Goal: Transaction & Acquisition: Download file/media

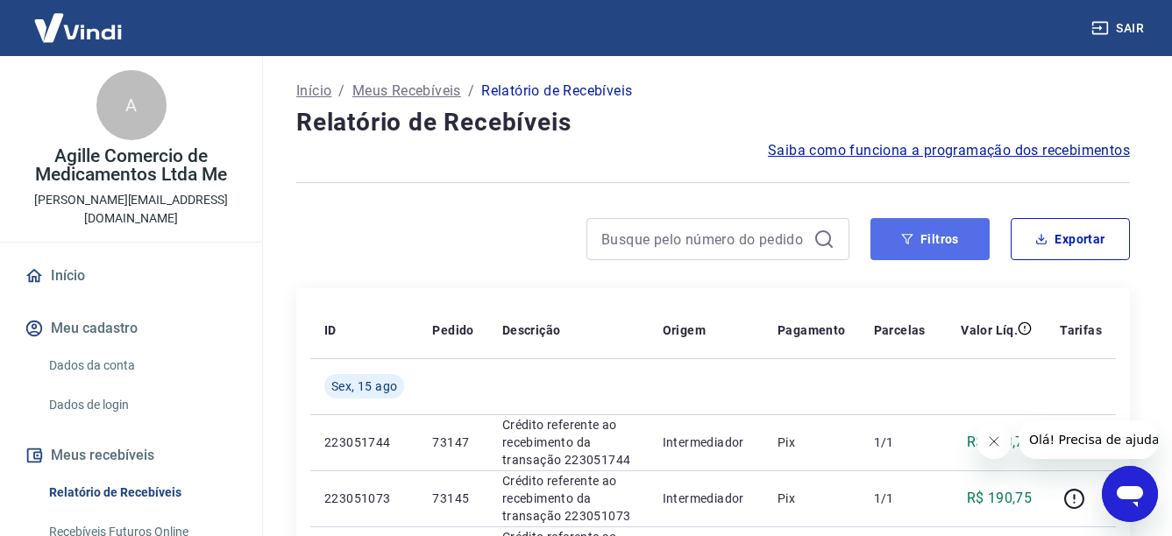
click at [951, 230] on button "Filtros" at bounding box center [929, 239] width 119 height 42
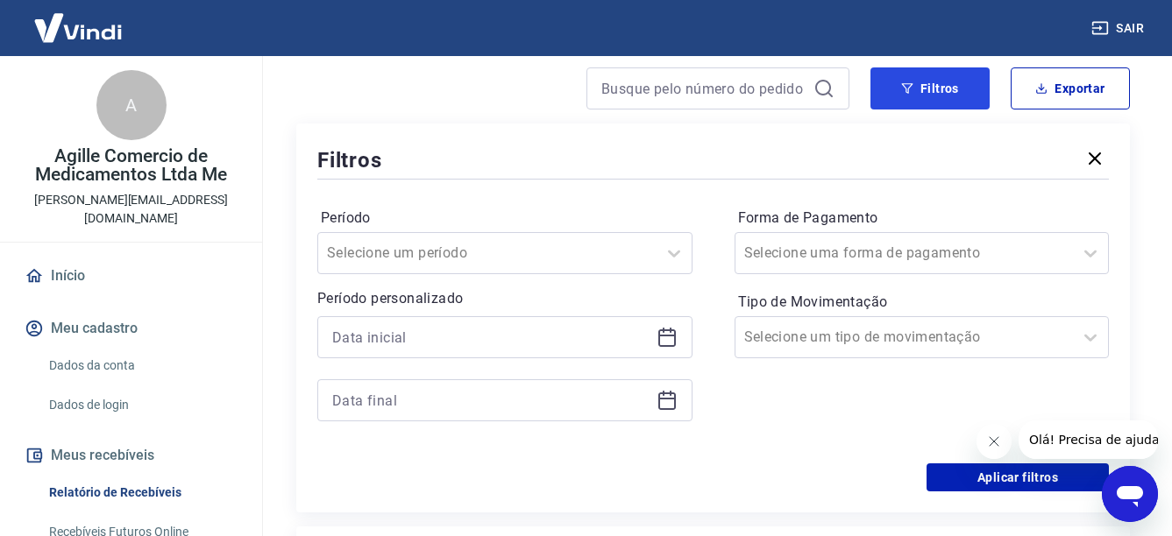
scroll to position [175, 0]
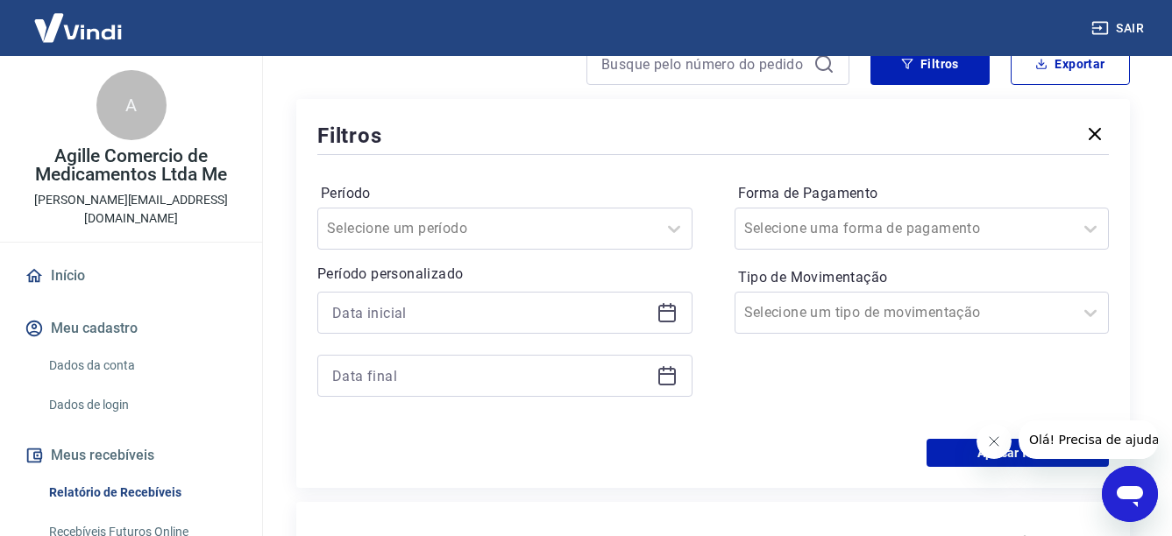
click at [666, 310] on icon at bounding box center [667, 311] width 18 height 2
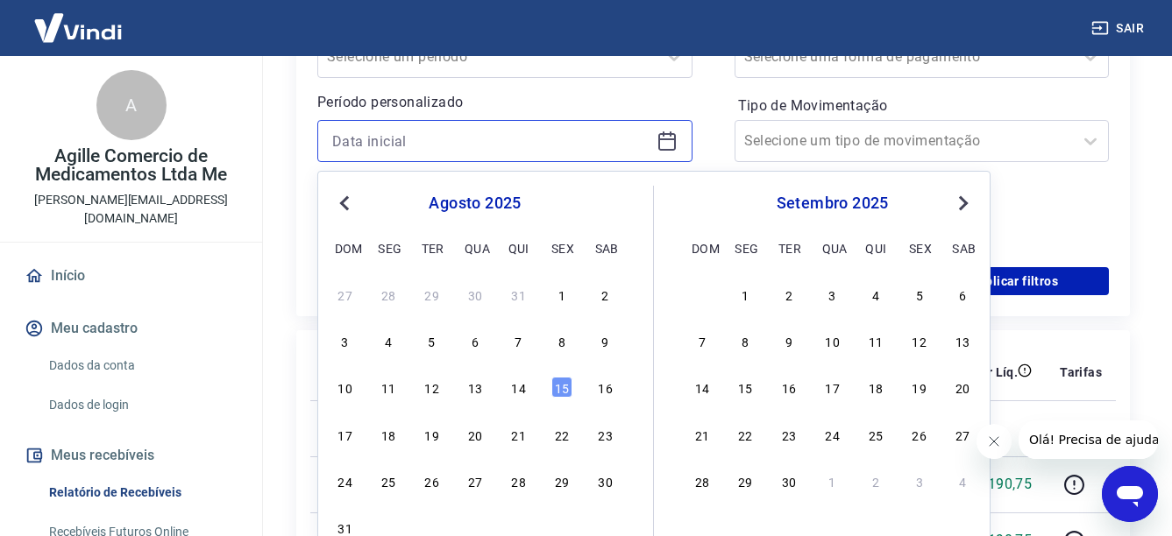
scroll to position [351, 0]
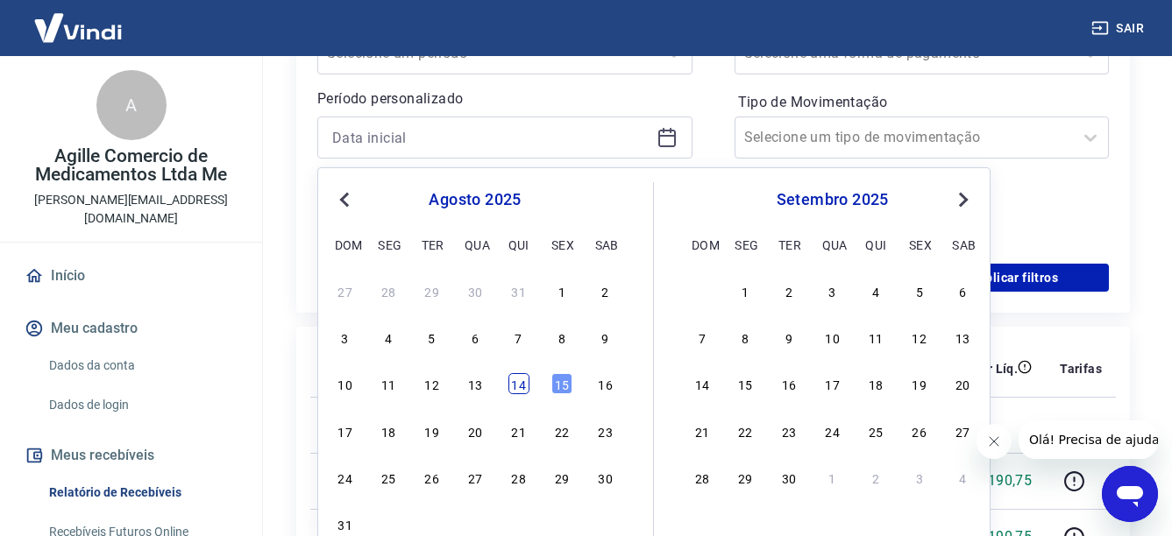
click at [525, 388] on div "14" at bounding box center [518, 383] width 21 height 21
type input "[DATE]"
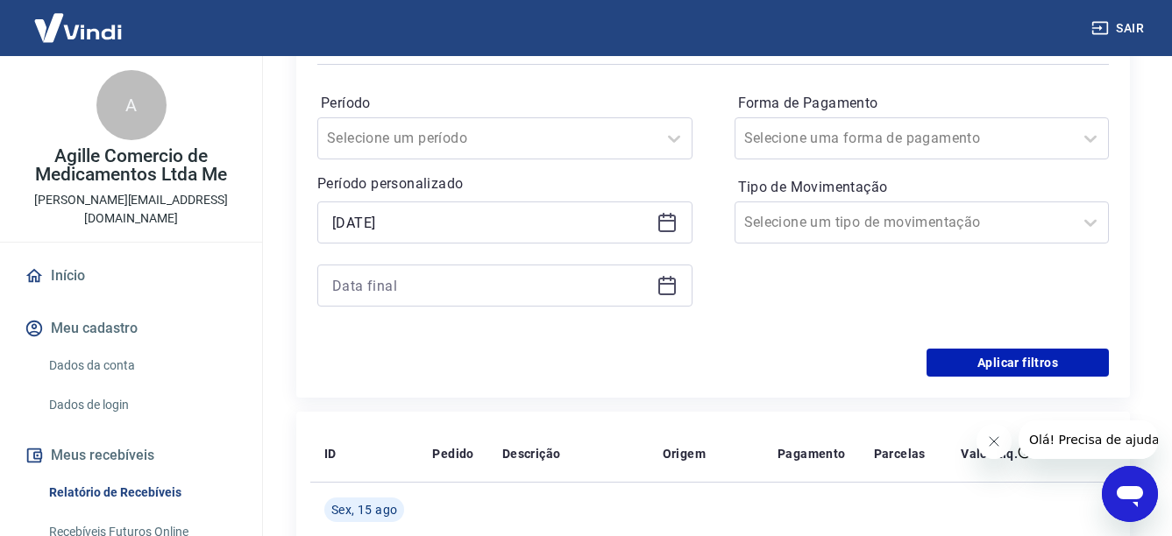
scroll to position [263, 0]
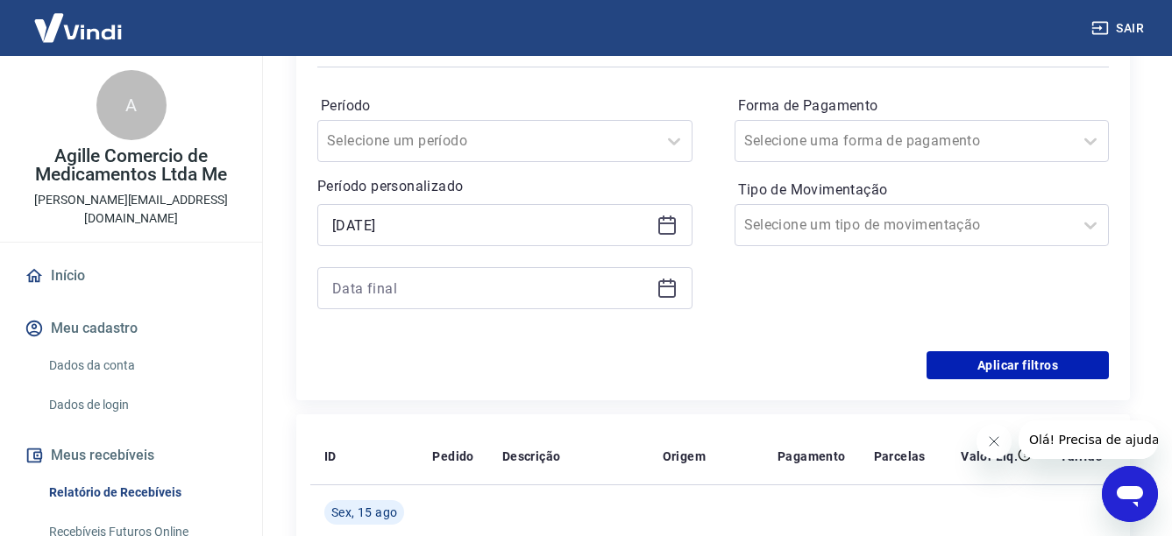
drag, startPoint x: 678, startPoint y: 280, endPoint x: 664, endPoint y: 286, distance: 15.3
click at [675, 281] on div at bounding box center [504, 288] width 375 height 42
click at [661, 286] on icon at bounding box center [667, 287] width 18 height 2
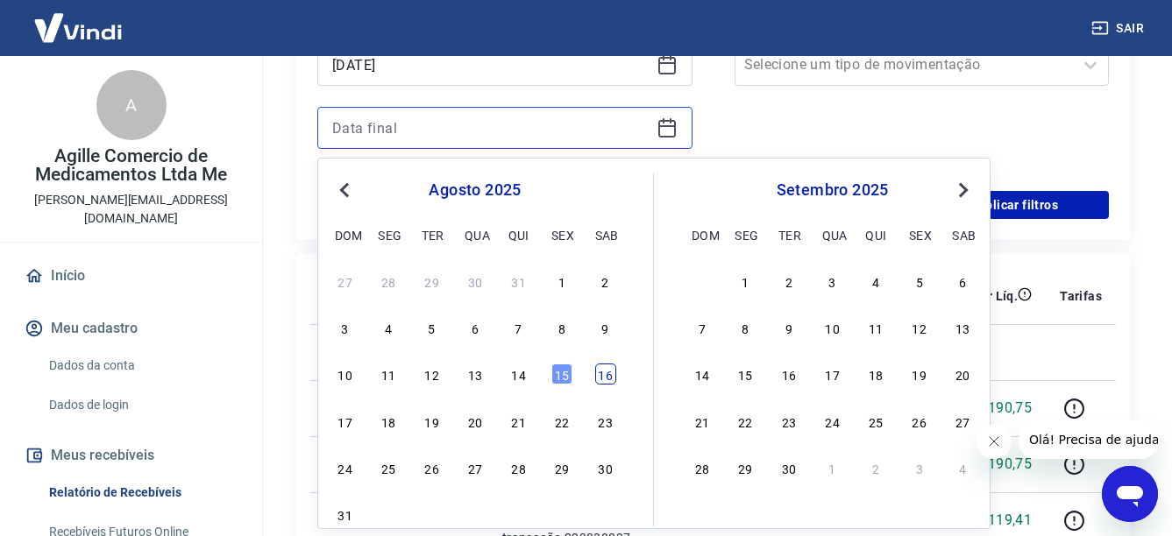
scroll to position [438, 0]
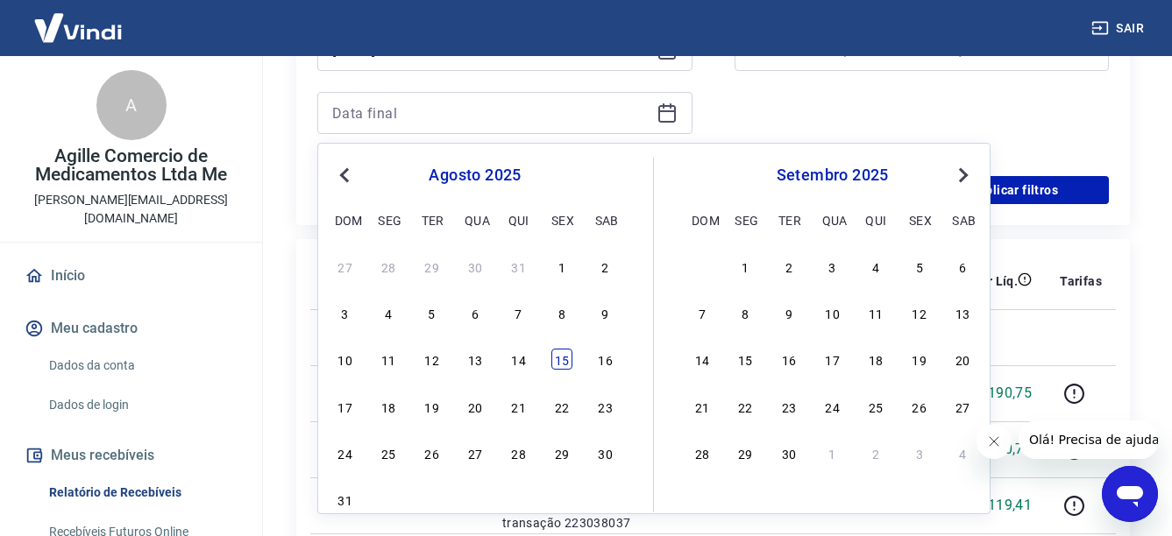
click at [562, 361] on div "15" at bounding box center [561, 359] width 21 height 21
type input "[DATE]"
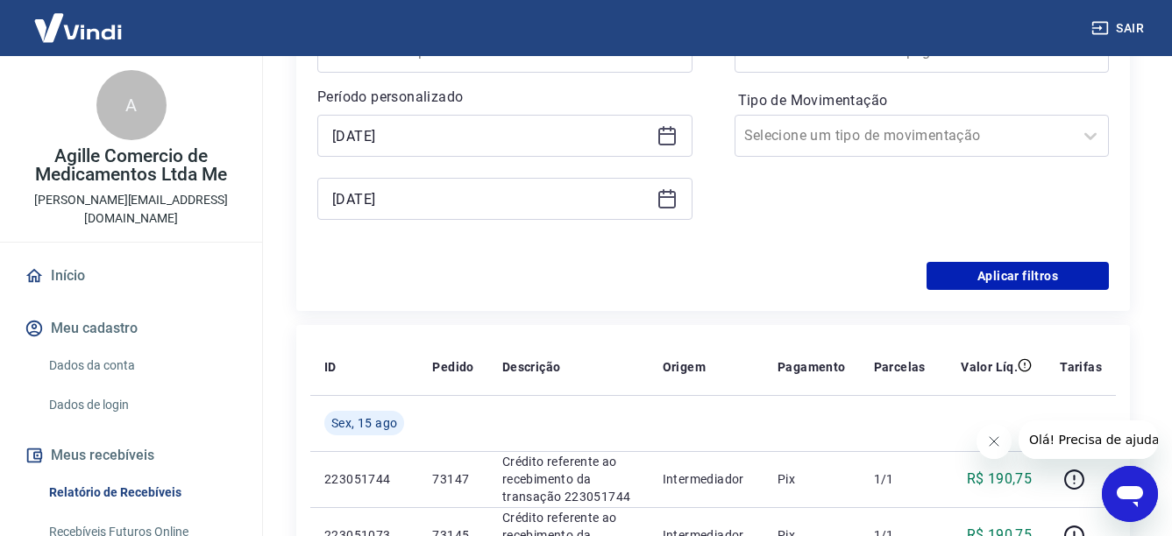
scroll to position [351, 0]
click at [1046, 278] on button "Aplicar filtros" at bounding box center [1017, 278] width 182 height 28
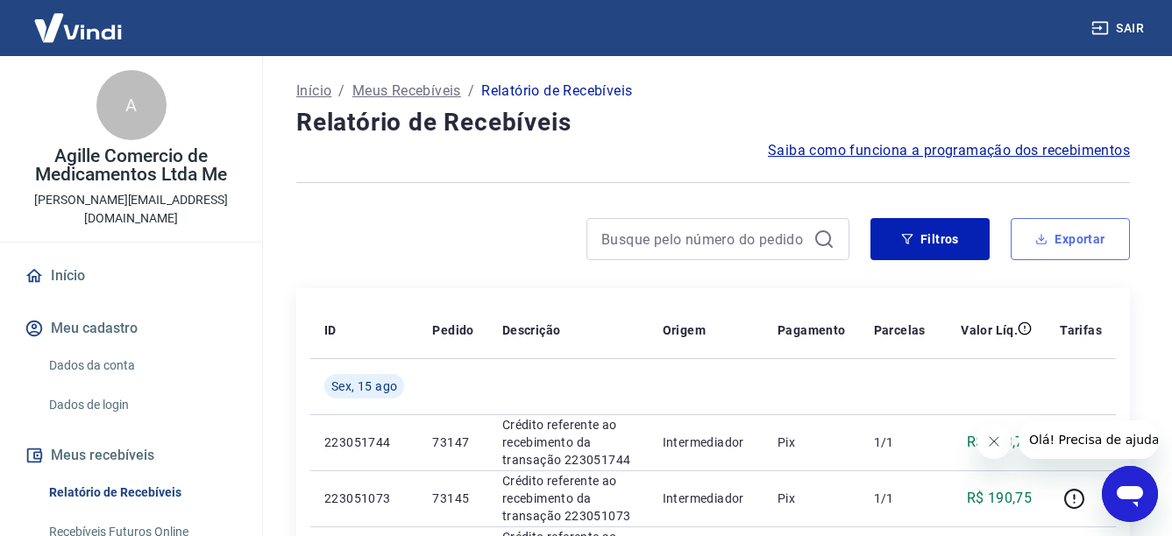
click at [1041, 240] on icon "button" at bounding box center [1042, 240] width 6 height 4
type input "[DATE]"
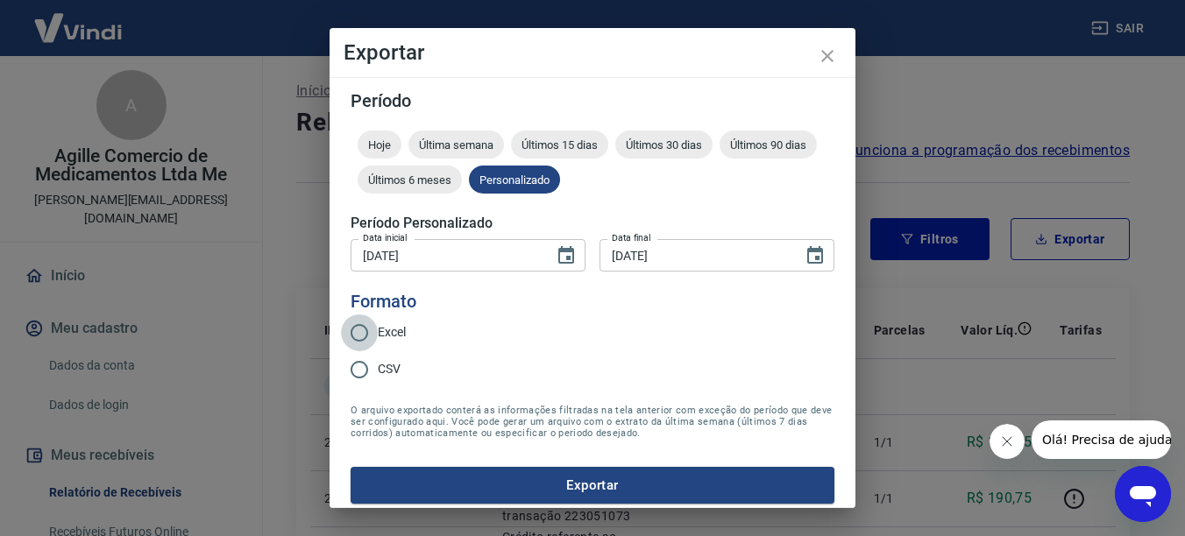
click at [364, 327] on input "Excel" at bounding box center [359, 333] width 37 height 37
radio input "true"
click at [581, 484] on button "Exportar" at bounding box center [593, 485] width 484 height 37
